Goal: Transaction & Acquisition: Purchase product/service

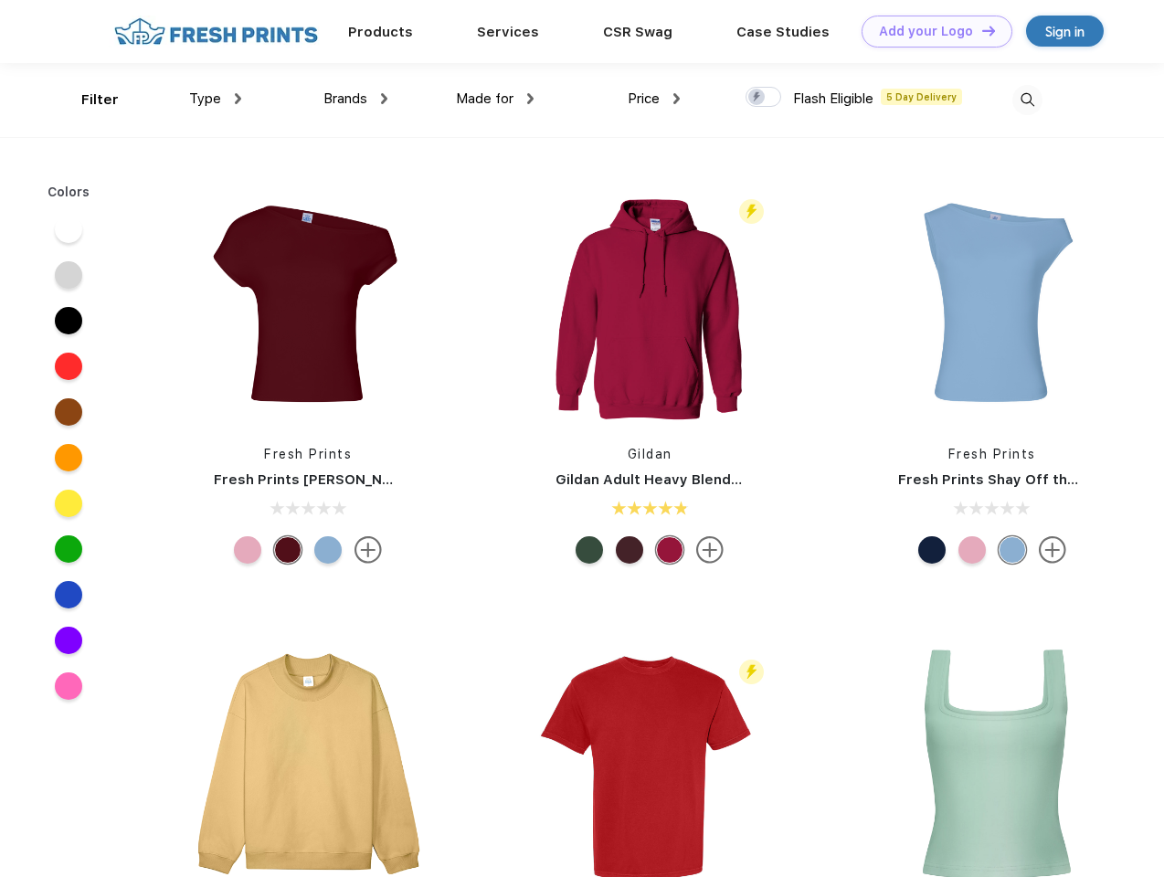
click at [930, 31] on link "Add your Logo Design Tool" at bounding box center [936, 32] width 151 height 32
click at [0, 0] on div "Design Tool" at bounding box center [0, 0] width 0 height 0
click at [980, 30] on link "Add your Logo Design Tool" at bounding box center [936, 32] width 151 height 32
click at [88, 100] on div "Filter" at bounding box center [99, 100] width 37 height 21
click at [216, 99] on span "Type" at bounding box center [205, 98] width 32 height 16
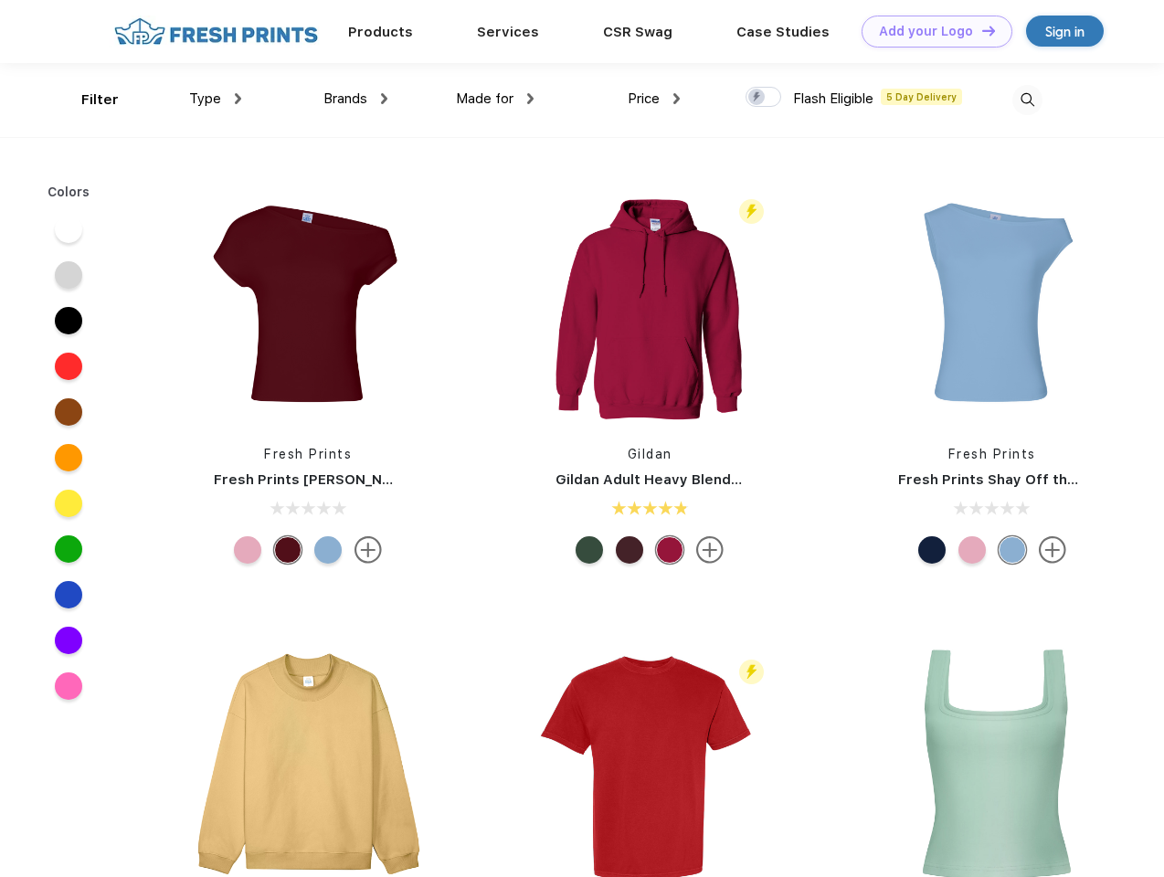
click at [355, 99] on span "Brands" at bounding box center [345, 98] width 44 height 16
click at [495, 99] on span "Made for" at bounding box center [485, 98] width 58 height 16
click at [654, 99] on span "Price" at bounding box center [643, 98] width 32 height 16
click at [764, 98] on div at bounding box center [763, 97] width 36 height 20
click at [757, 98] on input "checkbox" at bounding box center [751, 92] width 12 height 12
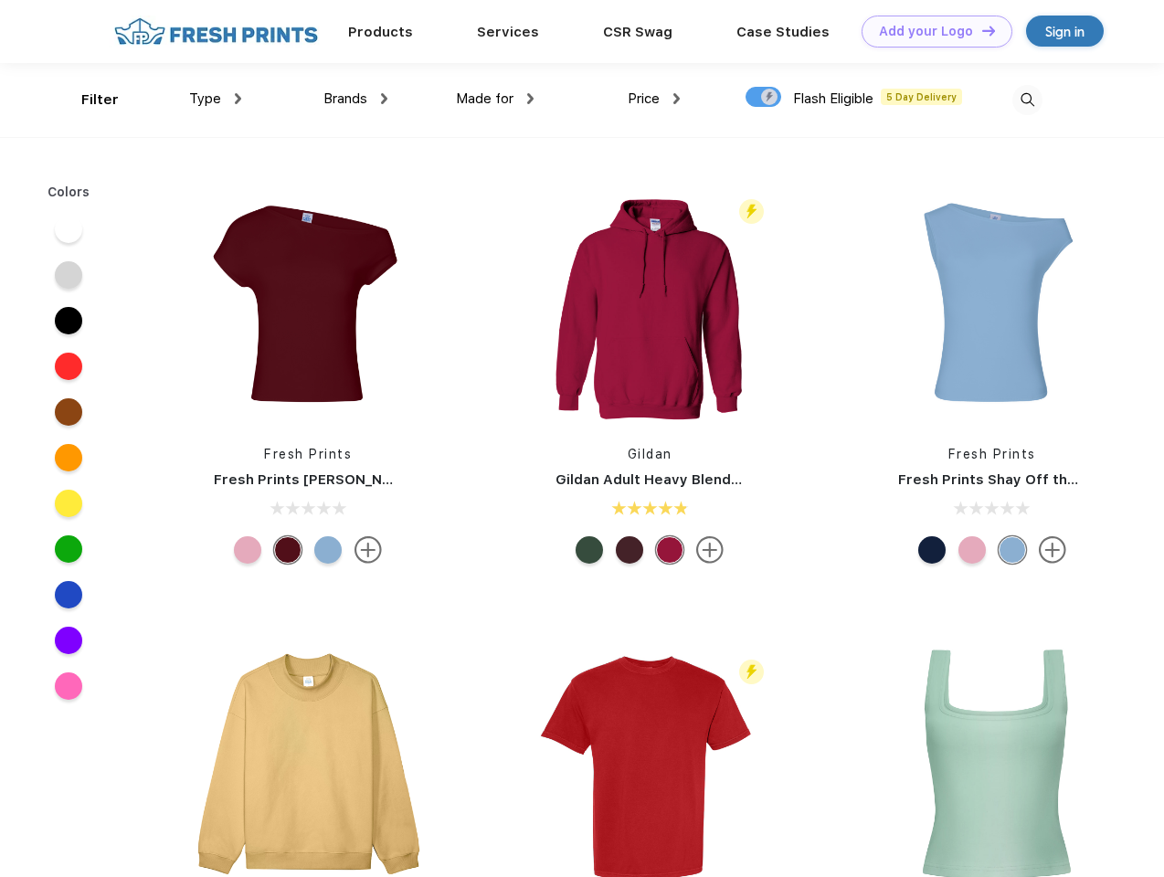
click at [1027, 100] on img at bounding box center [1027, 100] width 30 height 30
